Goal: Information Seeking & Learning: Check status

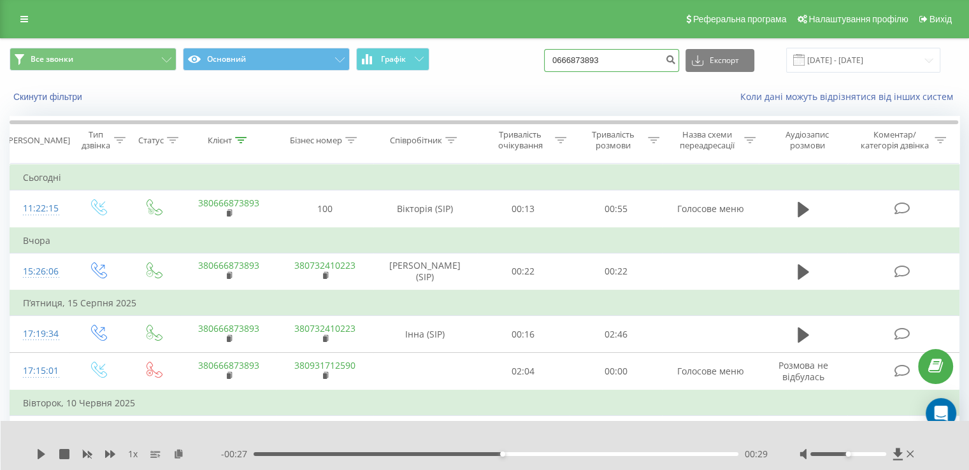
click at [583, 64] on input "0666873893" at bounding box center [611, 60] width 135 height 23
paste input "971842086"
type input "0971842086"
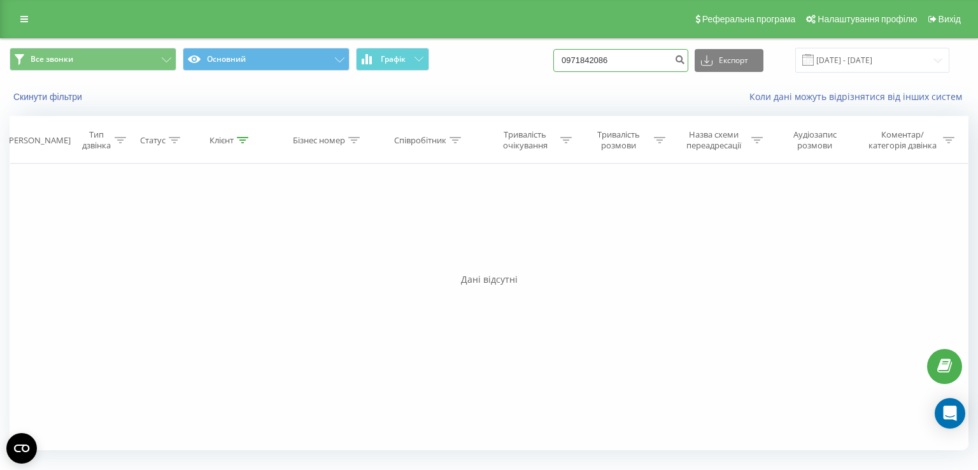
click at [589, 59] on input "0971842086" at bounding box center [620, 60] width 135 height 23
click at [645, 60] on input "0971842086" at bounding box center [620, 60] width 135 height 23
paste input "3"
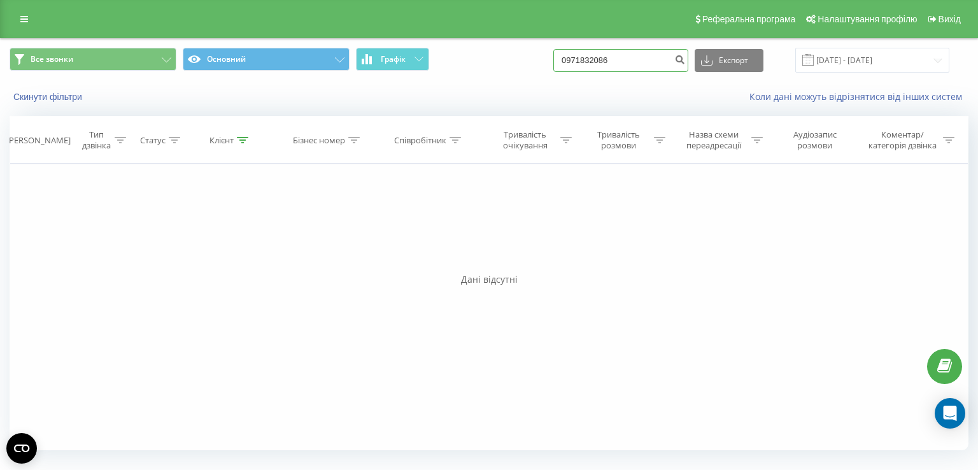
type input "0971832086"
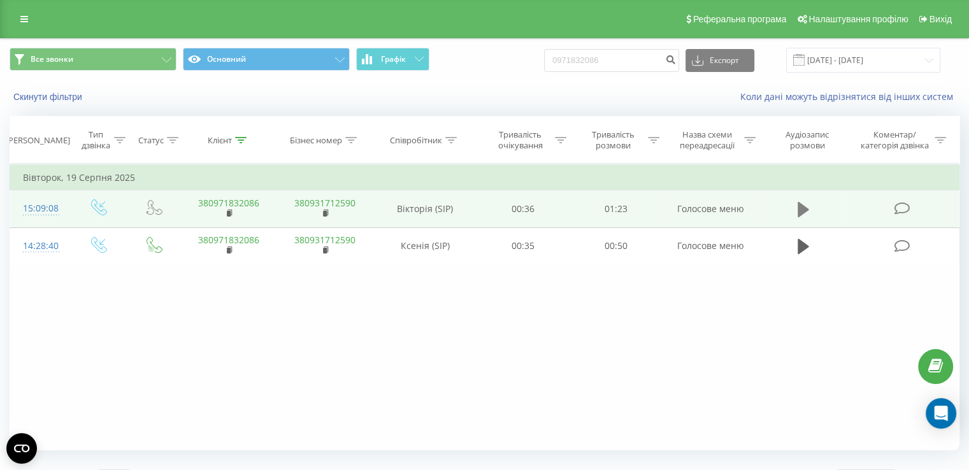
click at [800, 207] on icon at bounding box center [802, 209] width 11 height 15
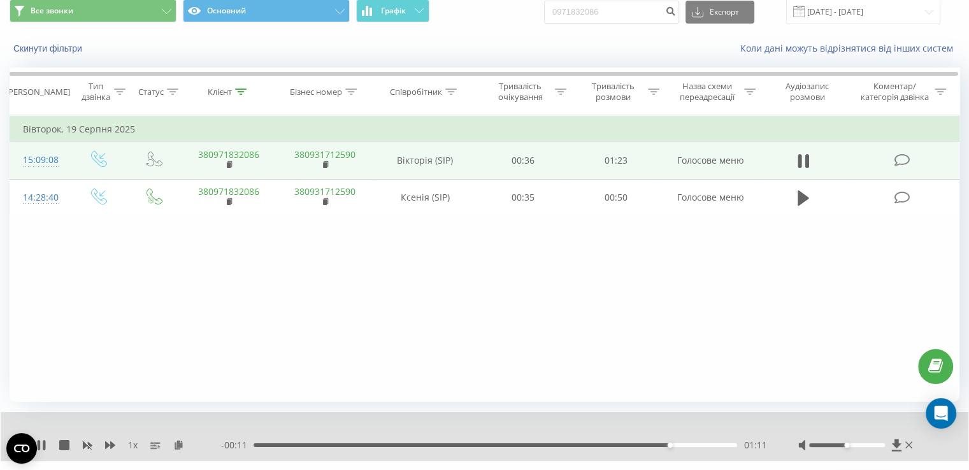
scroll to position [76, 0]
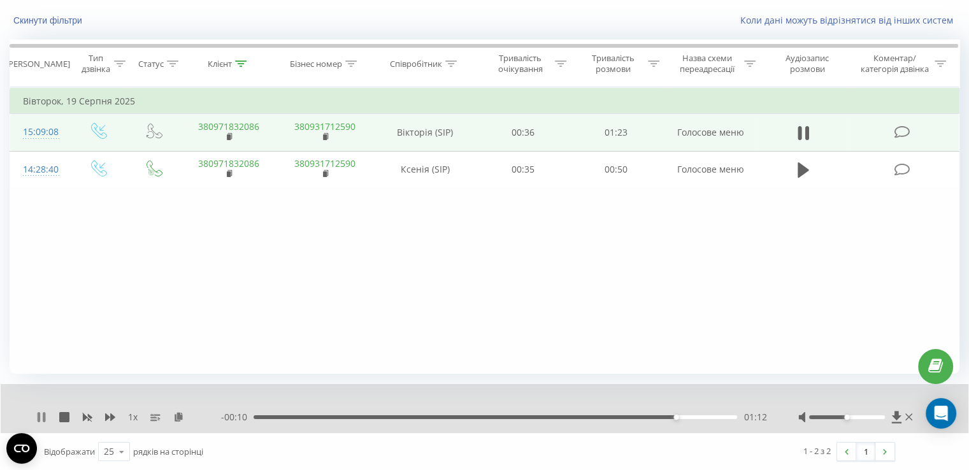
click at [43, 416] on icon at bounding box center [44, 417] width 3 height 10
click at [723, 225] on div "Фільтрувати за умовою Дорівнює Введіть значення Скасувати OK Фільтрувати за умо…" at bounding box center [485, 230] width 950 height 287
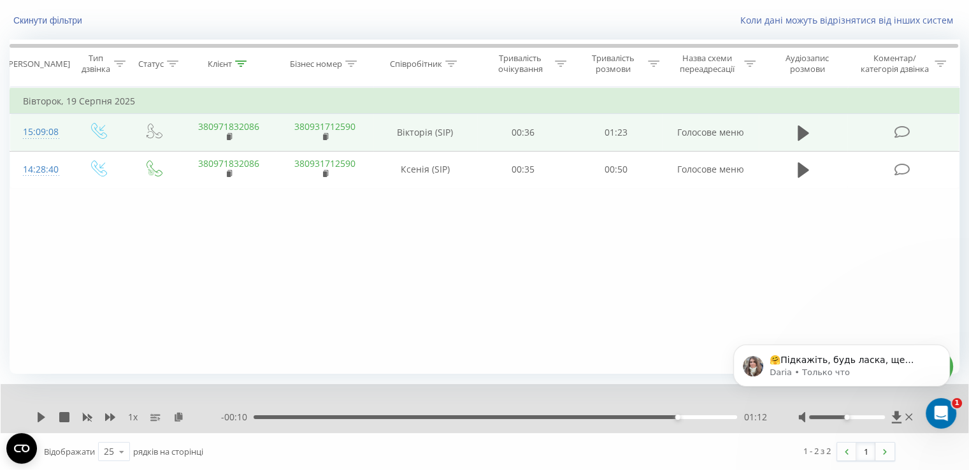
scroll to position [0, 0]
